Goal: Task Accomplishment & Management: Manage account settings

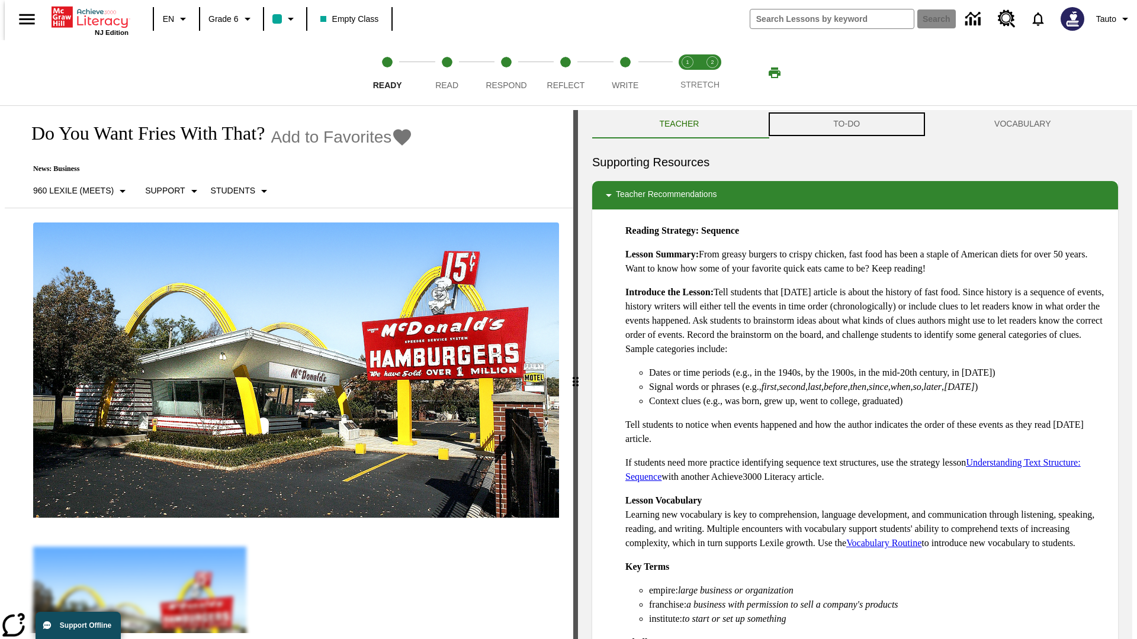
click at [847, 124] on button "TO-DO" at bounding box center [846, 124] width 161 height 28
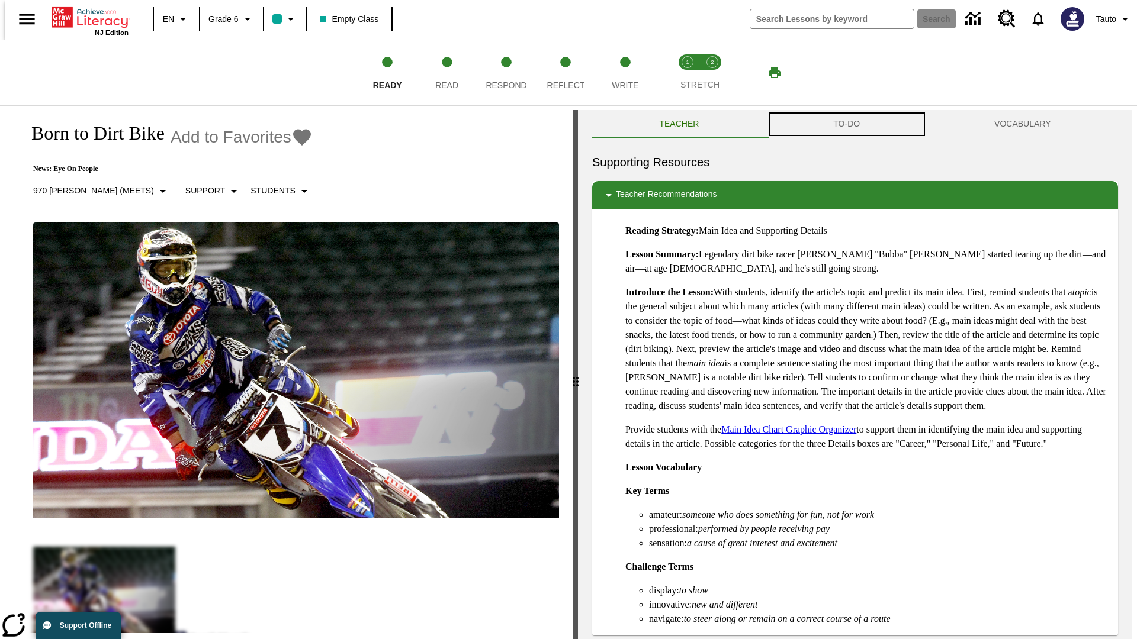
click at [847, 124] on button "TO-DO" at bounding box center [846, 124] width 161 height 28
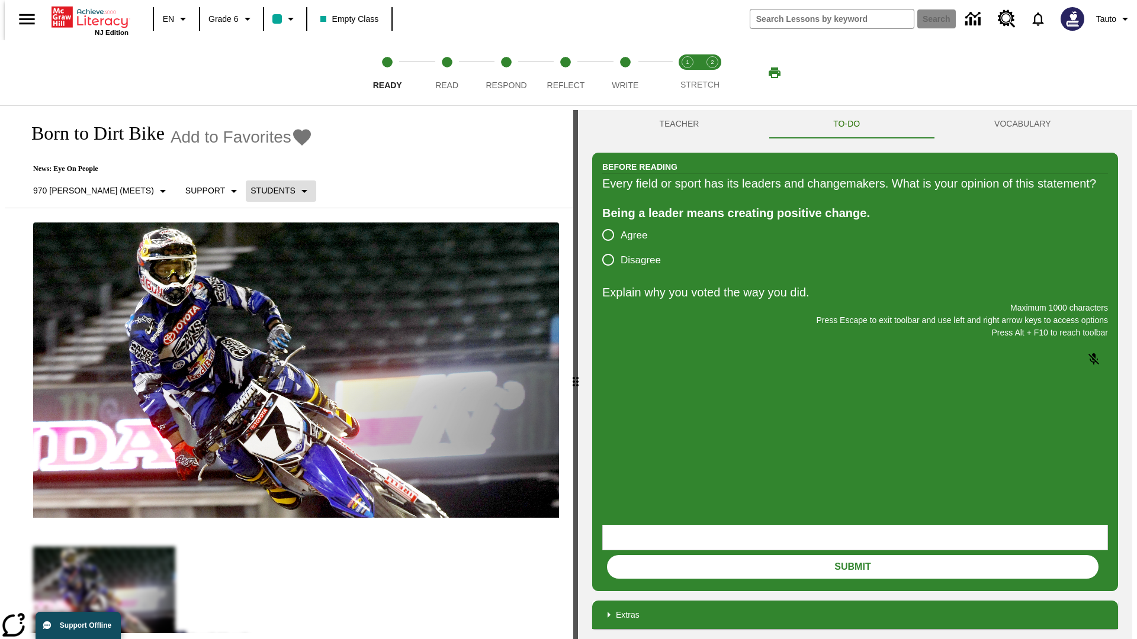
click at [250, 191] on p "Students" at bounding box center [272, 191] width 44 height 12
